Goal: Transaction & Acquisition: Obtain resource

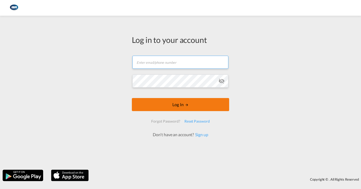
type input "[EMAIL_ADDRESS][DOMAIN_NAME]"
click at [206, 106] on button "Log In" at bounding box center [180, 104] width 97 height 13
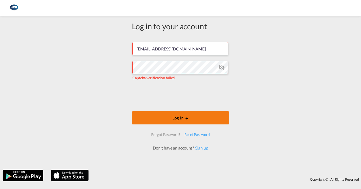
click at [185, 119] on md-icon "LOGIN" at bounding box center [187, 119] width 4 height 4
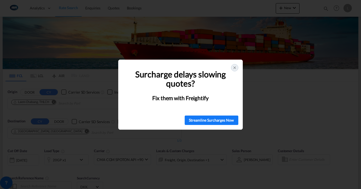
click at [233, 67] on icon at bounding box center [234, 68] width 4 height 4
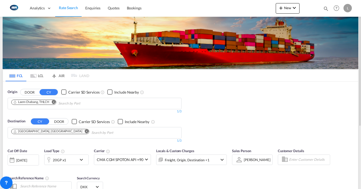
click at [55, 102] on md-icon "Remove" at bounding box center [53, 102] width 4 height 4
click at [42, 104] on body "Analytics Dashboard Rate Search Enquiries Quotes Bookings" at bounding box center [180, 94] width 361 height 189
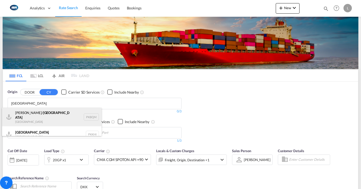
type input "[GEOGRAPHIC_DATA]"
click at [29, 116] on div "[PERSON_NAME]/ [GEOGRAPHIC_DATA] [GEOGRAPHIC_DATA] PKBQM" at bounding box center [51, 117] width 99 height 19
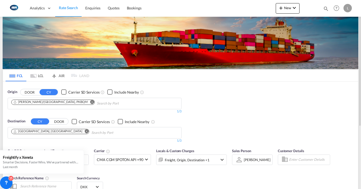
click at [85, 131] on md-icon "Remove" at bounding box center [87, 131] width 4 height 4
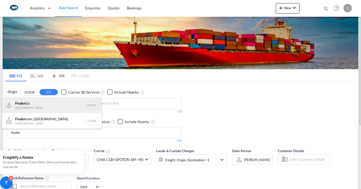
type input "freder"
click at [26, 104] on div "Freder icia [GEOGRAPHIC_DATA] DKFRC" at bounding box center [51, 105] width 99 height 16
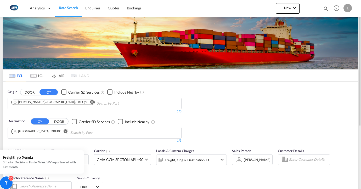
scroll to position [52, 0]
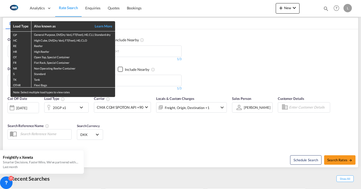
click at [130, 128] on div "Load Type Also known as Learn More GP General Purpose, DV(Dry Van), FT(Feet), H…" at bounding box center [180, 94] width 361 height 189
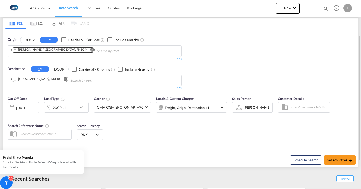
click at [81, 110] on md-icon "icon-chevron-down" at bounding box center [82, 107] width 9 height 6
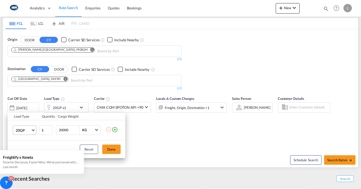
click at [32, 131] on md-select-value "20GP" at bounding box center [25, 130] width 21 height 9
drag, startPoint x: 25, startPoint y: 135, endPoint x: 42, endPoint y: 138, distance: 17.7
click at [25, 135] on md-option "40GP" at bounding box center [29, 138] width 36 height 13
click at [115, 152] on button "Done" at bounding box center [111, 148] width 18 height 9
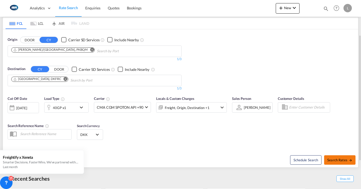
click at [335, 159] on span "Search Rates" at bounding box center [339, 160] width 25 height 4
type input "PKBQM to DKFRC / [DATE]"
